Goal: Obtain resource: Download file/media

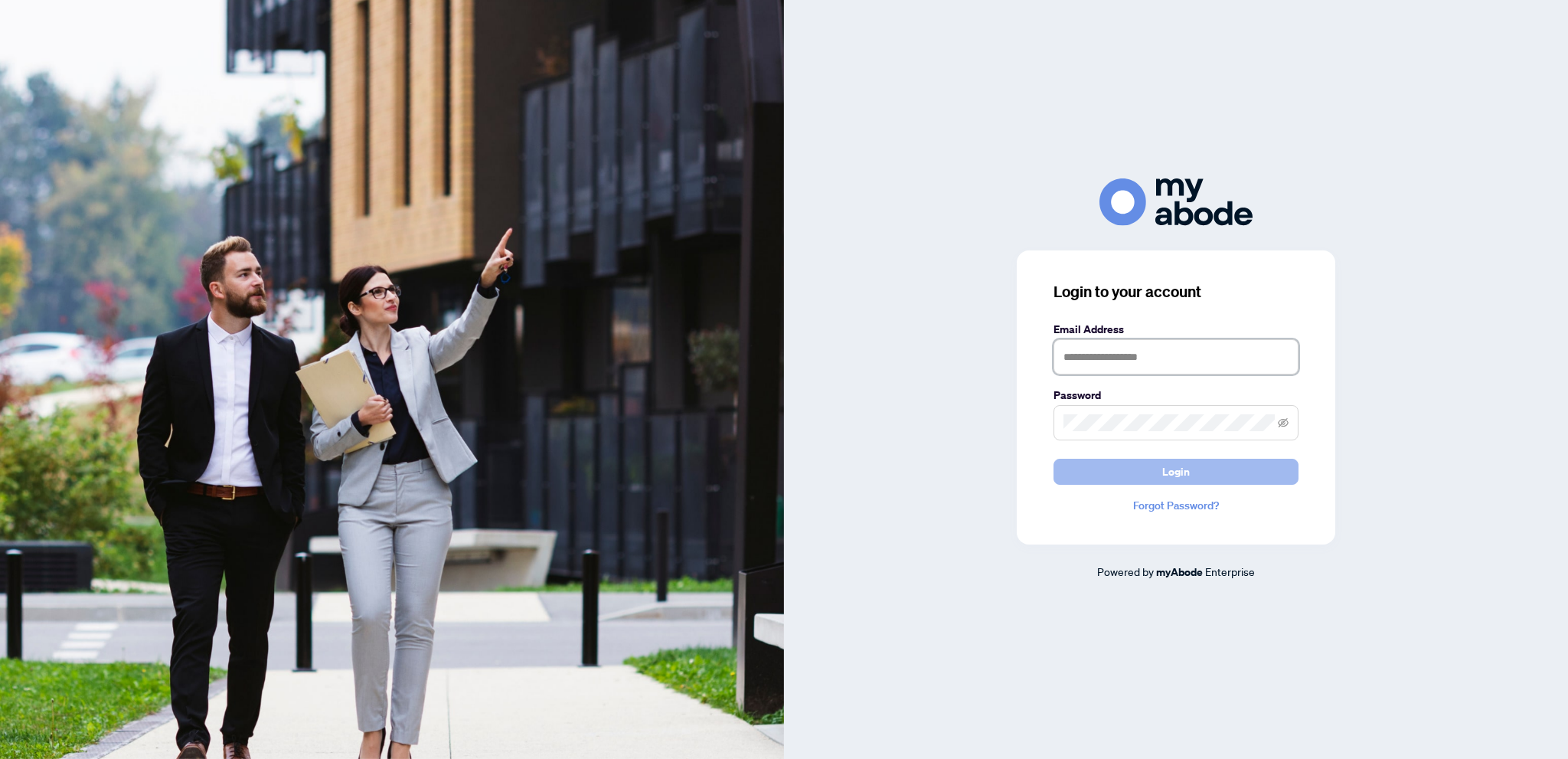
type input "**********"
click at [1188, 469] on span "Login" at bounding box center [1176, 471] width 28 height 25
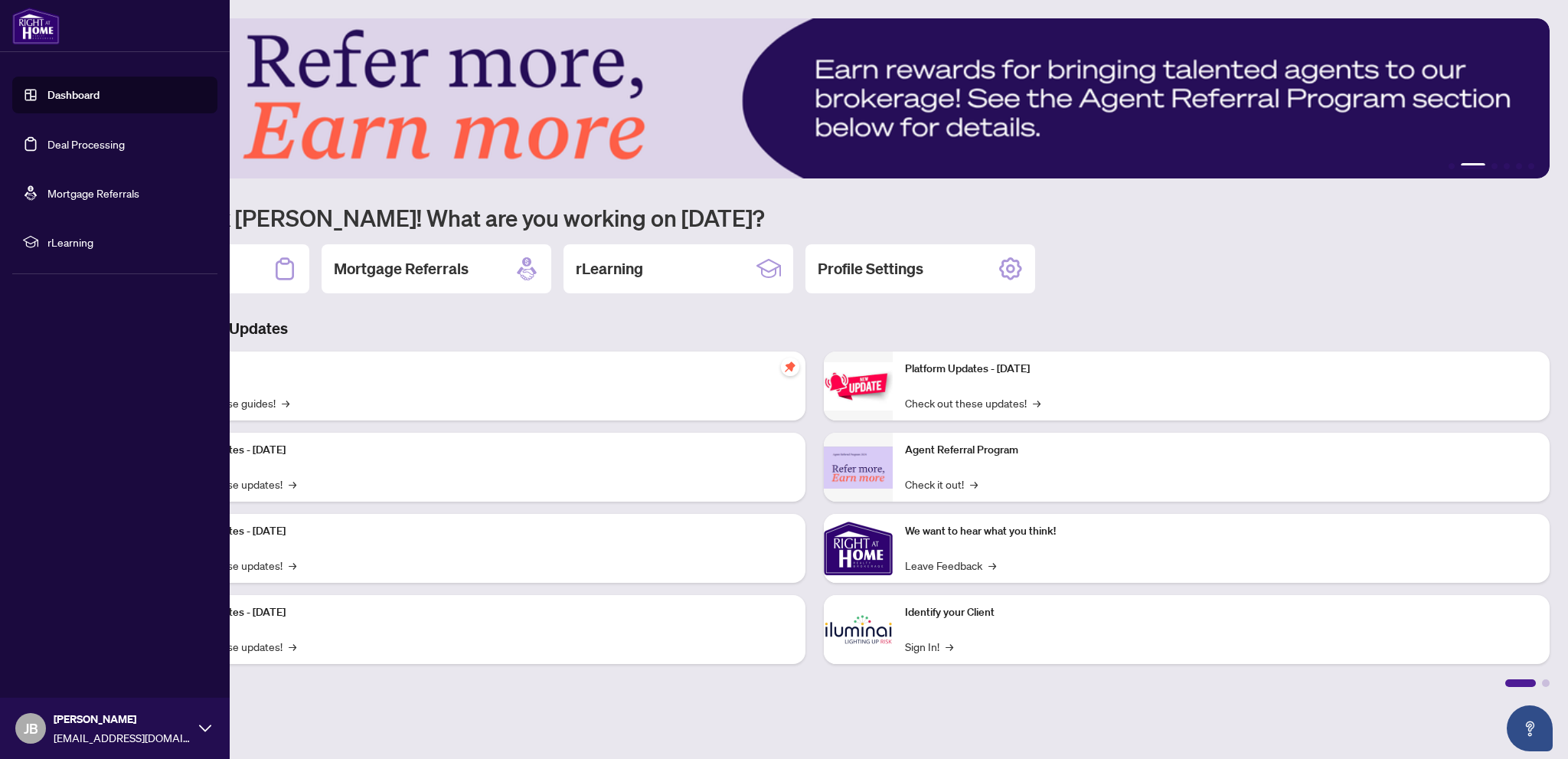
click at [98, 143] on link "Deal Processing" at bounding box center [87, 144] width 78 height 14
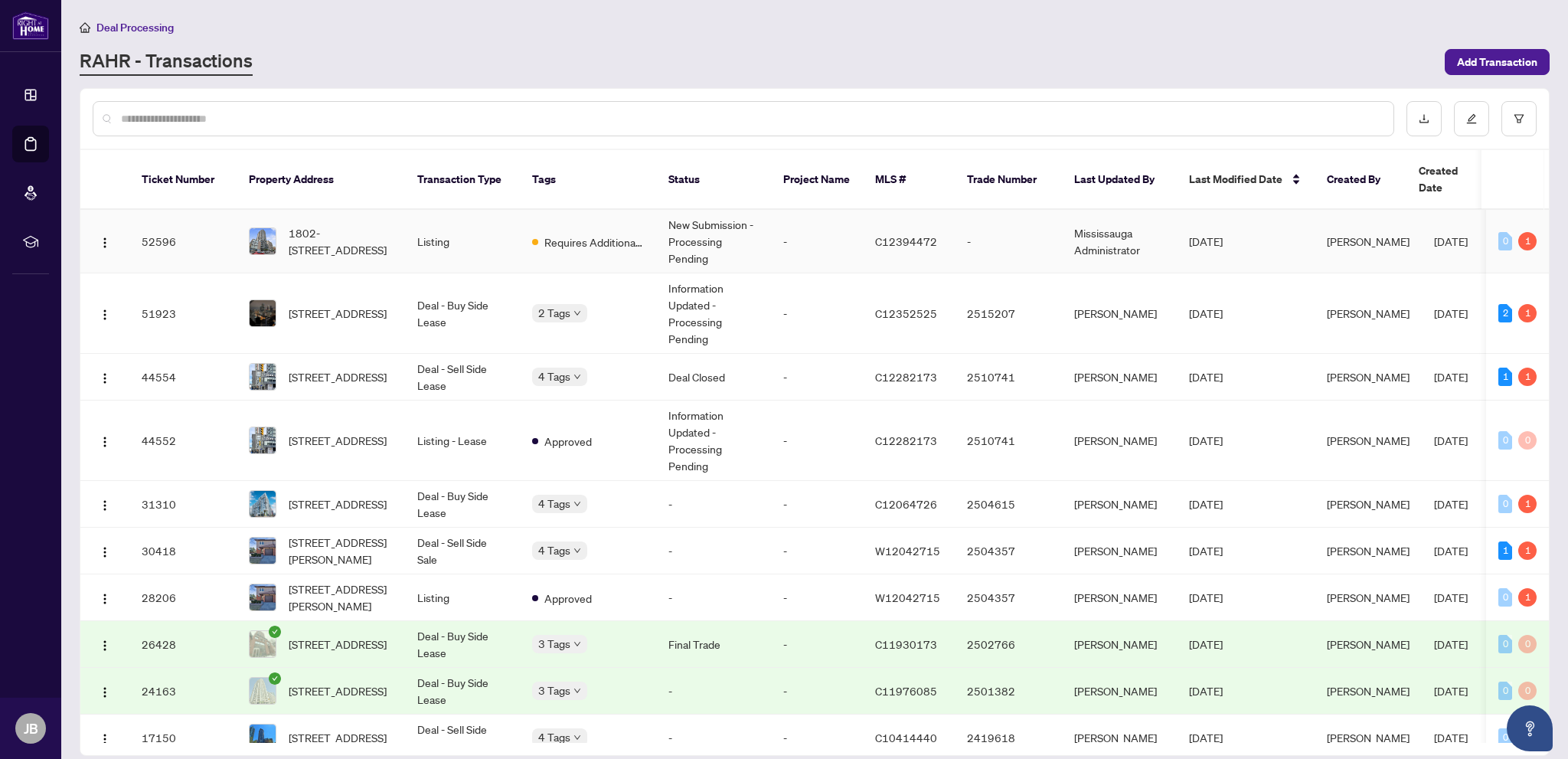
click at [368, 224] on span "1802-1486 Bathurst St, Toronto, Ontario M5P 3G9, Canada" at bounding box center [340, 241] width 105 height 34
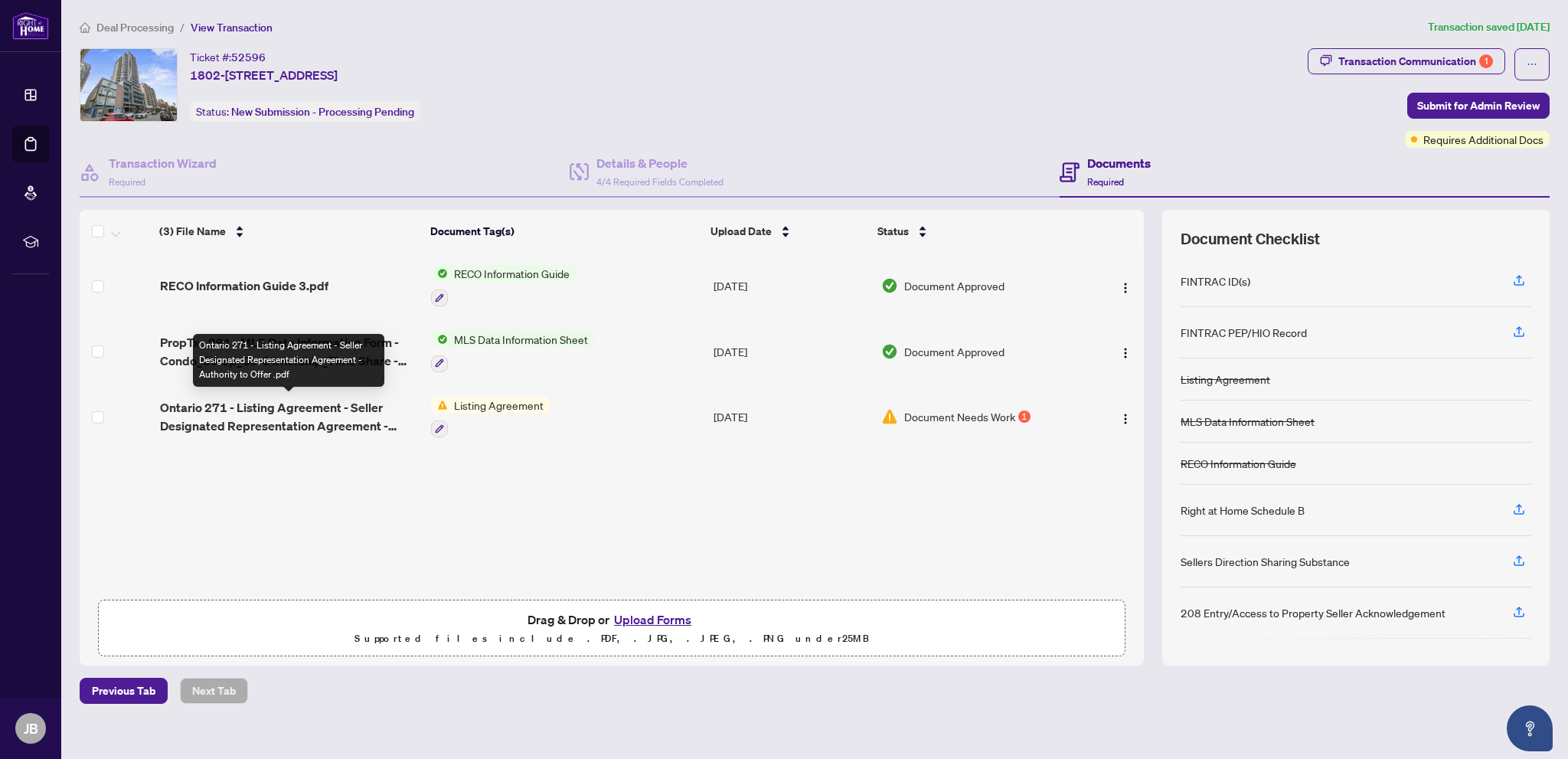
click at [307, 403] on span "Ontario 271 - Listing Agreement - Seller Designated Representation Agreement - …" at bounding box center [290, 416] width 259 height 37
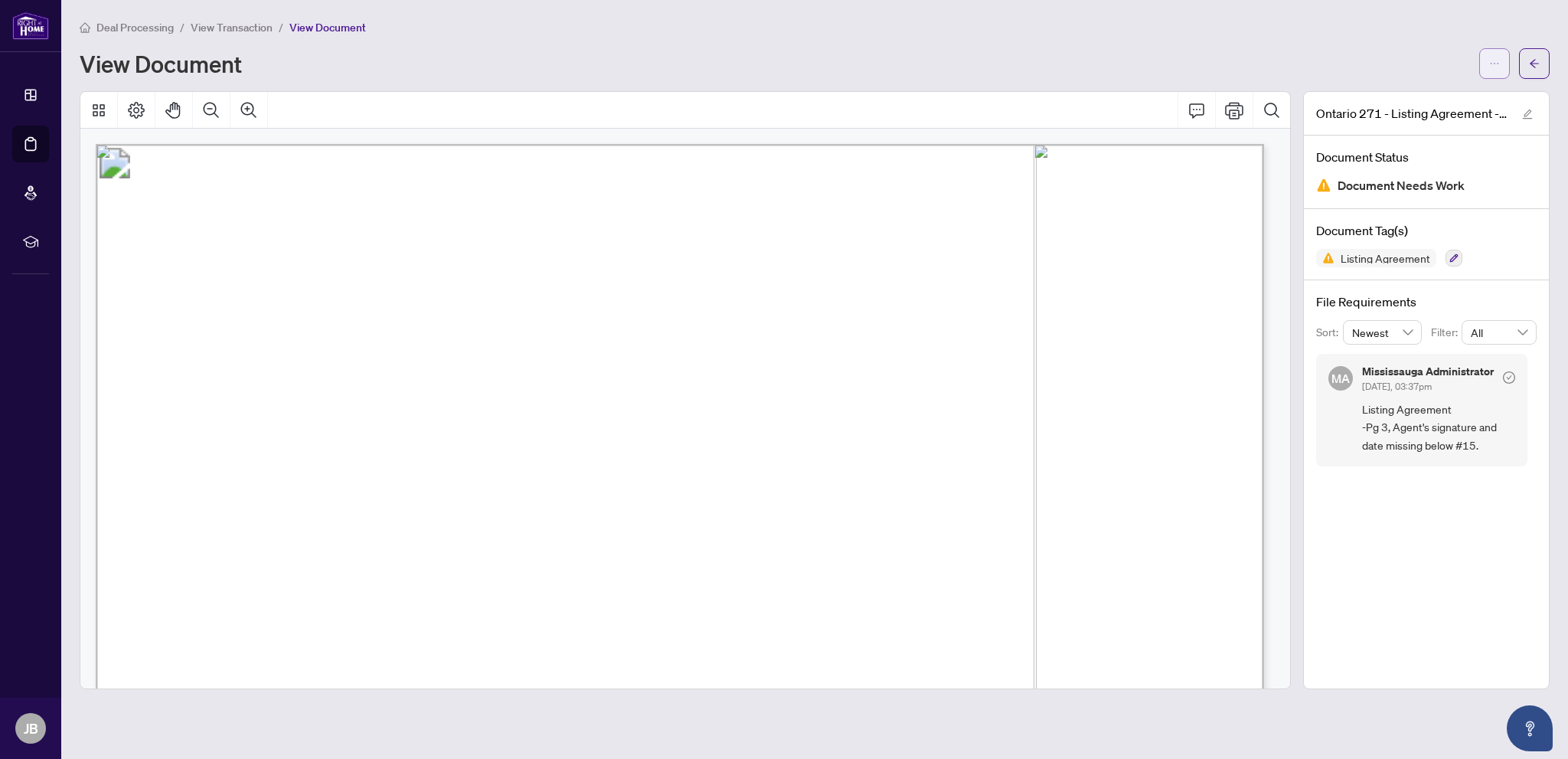
click at [1499, 64] on icon "ellipsis" at bounding box center [1494, 63] width 11 height 11
click at [1428, 97] on span "Download" at bounding box center [1439, 96] width 116 height 17
click at [234, 33] on span "View Transaction" at bounding box center [231, 28] width 82 height 14
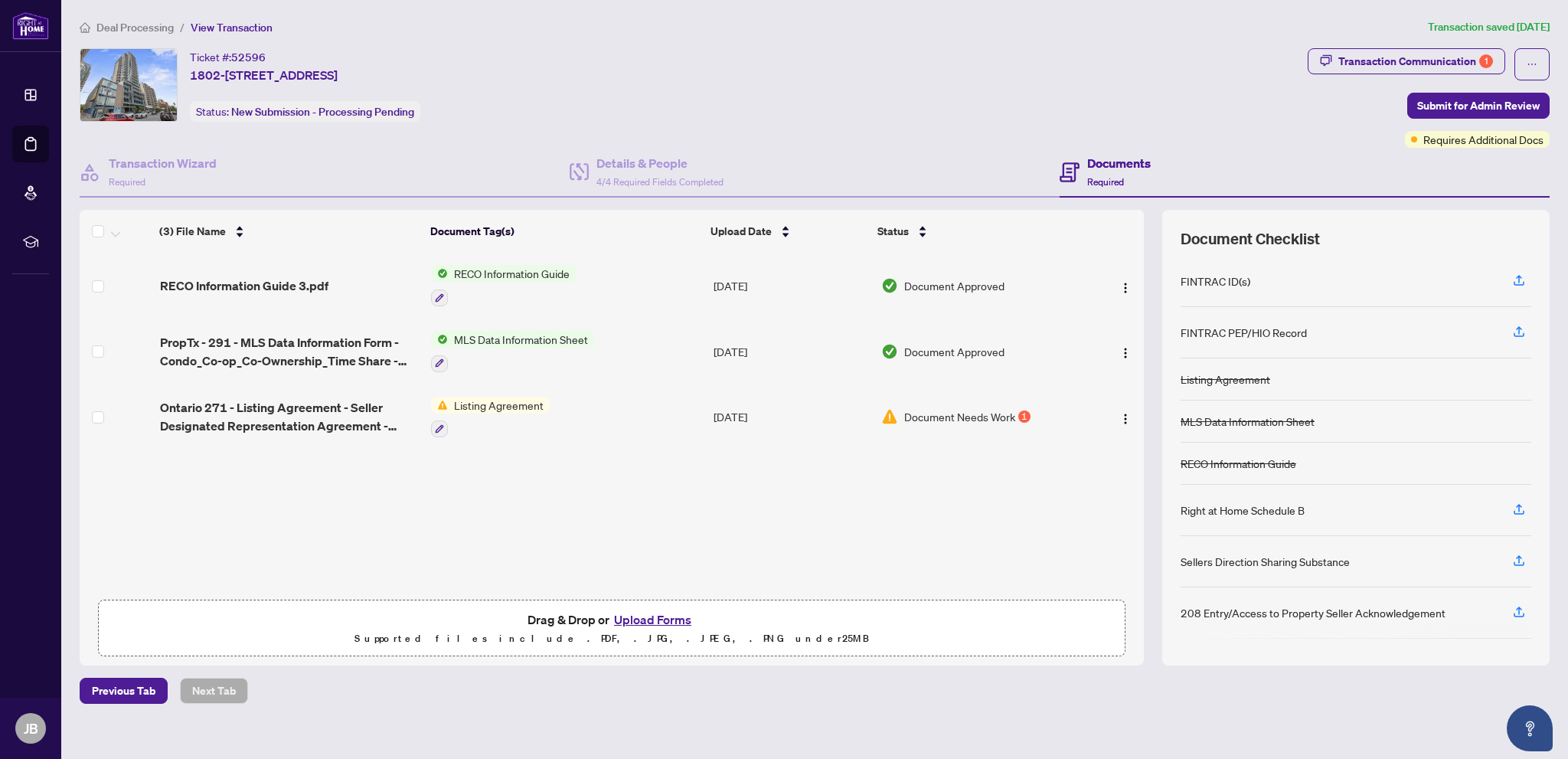
click at [651, 619] on button "Upload Forms" at bounding box center [652, 620] width 87 height 20
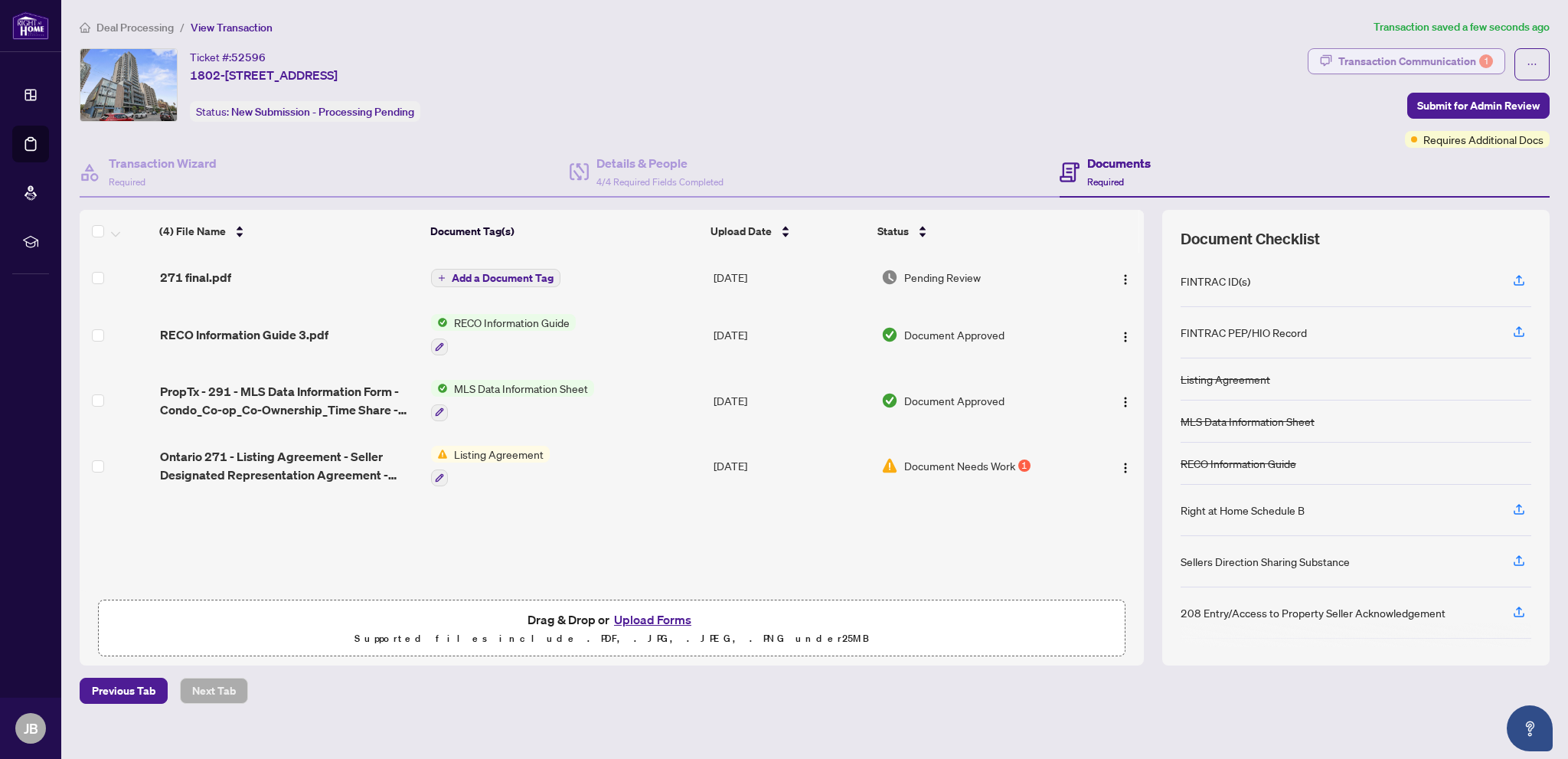
click at [1397, 62] on div "Transaction Communication 1" at bounding box center [1415, 61] width 154 height 25
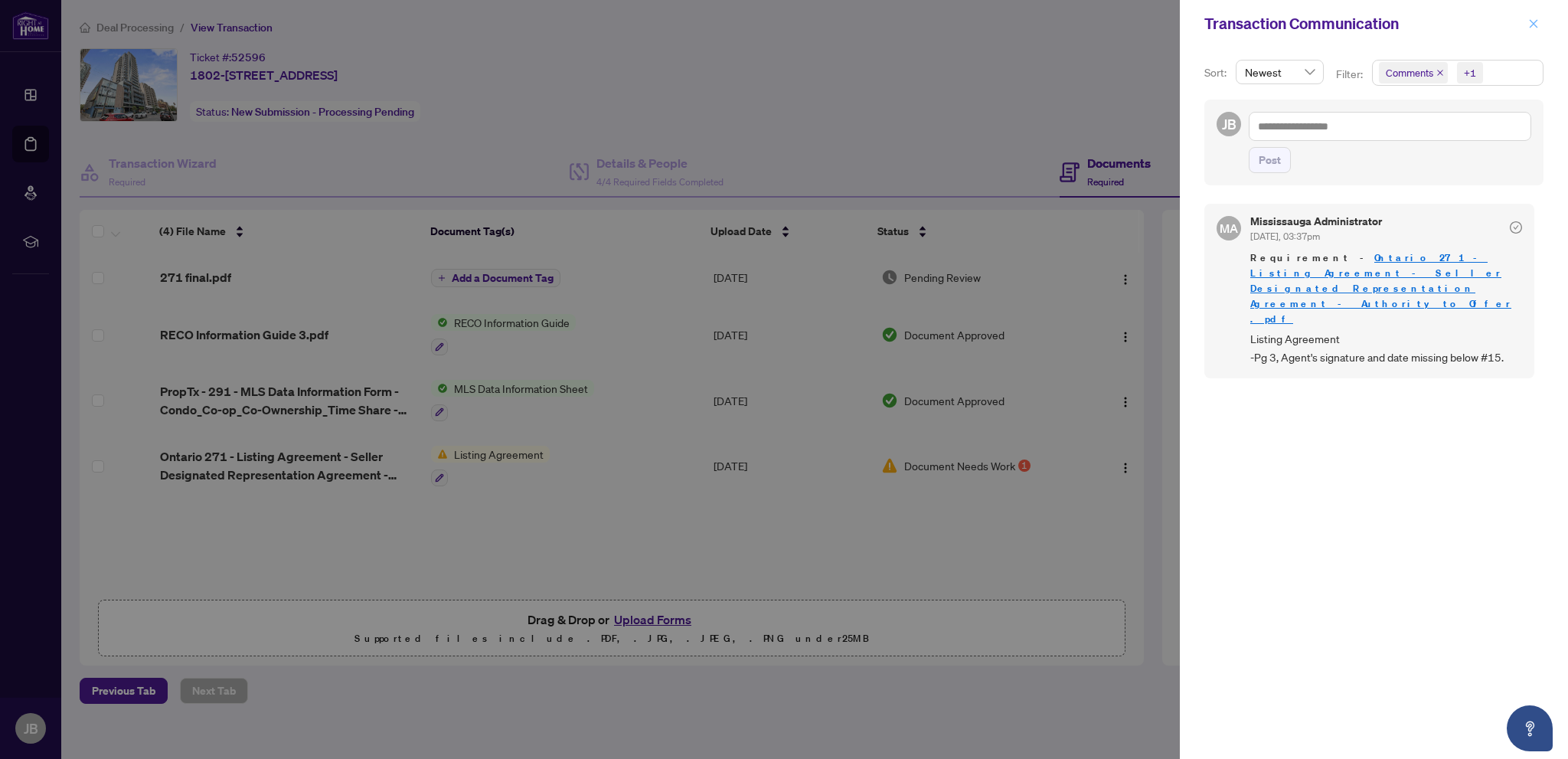
click at [1532, 27] on icon "close" at bounding box center [1533, 23] width 11 height 11
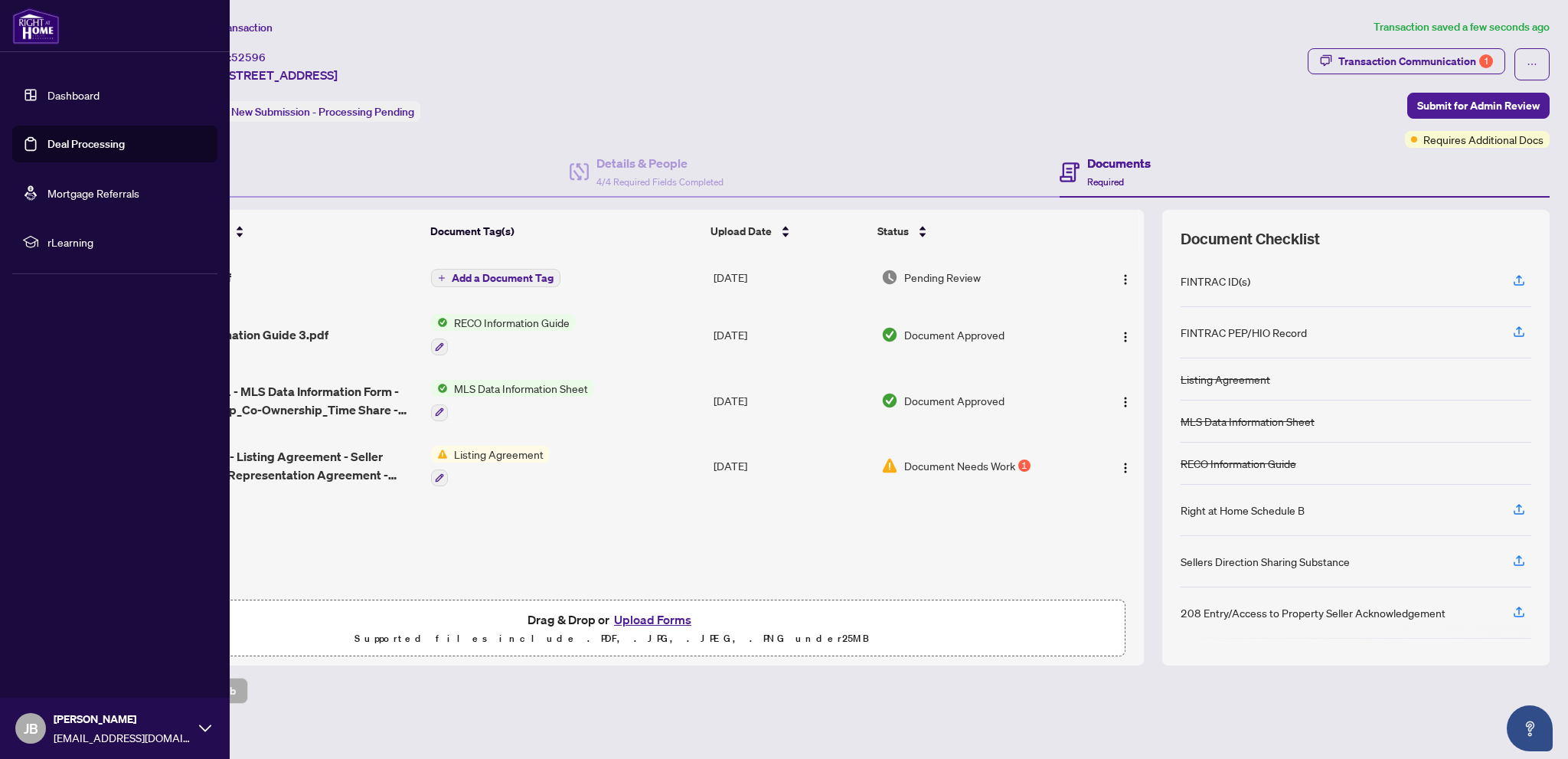
click at [78, 95] on link "Dashboard" at bounding box center [74, 95] width 52 height 14
